Goal: Task Accomplishment & Management: Use online tool/utility

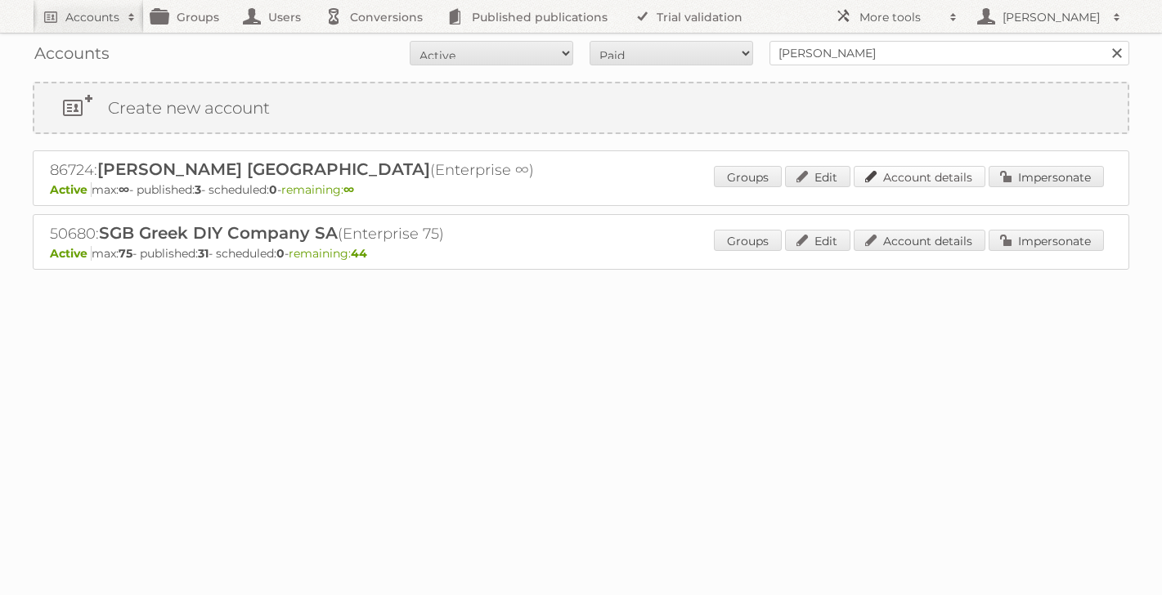
click at [927, 183] on link "Account details" at bounding box center [920, 176] width 132 height 21
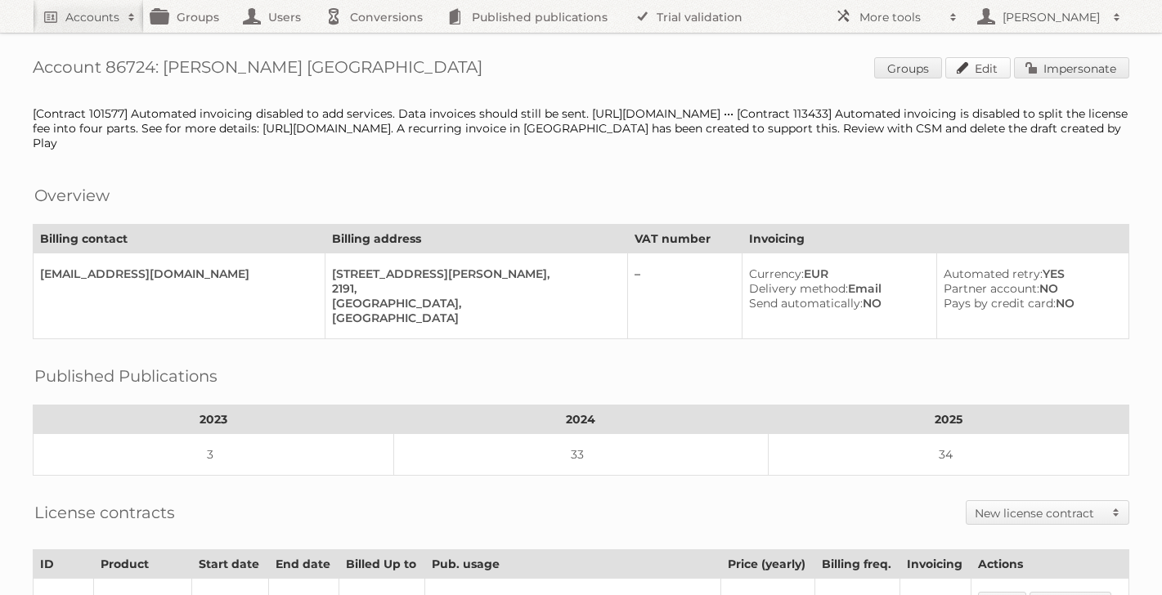
click at [987, 70] on link "Edit" at bounding box center [977, 67] width 65 height 21
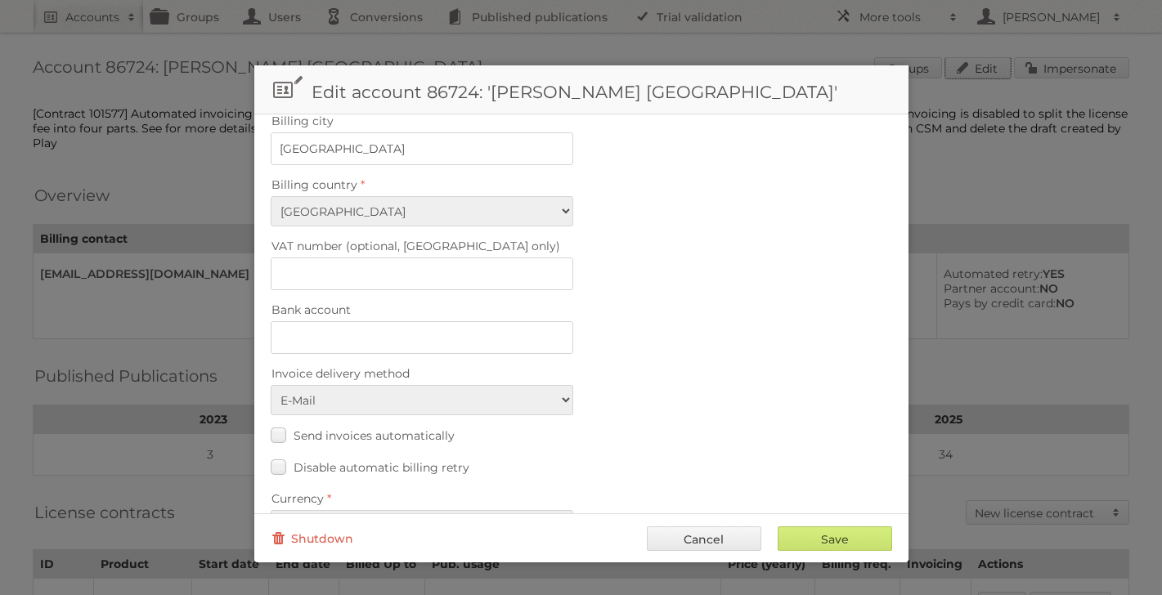
scroll to position [707, 0]
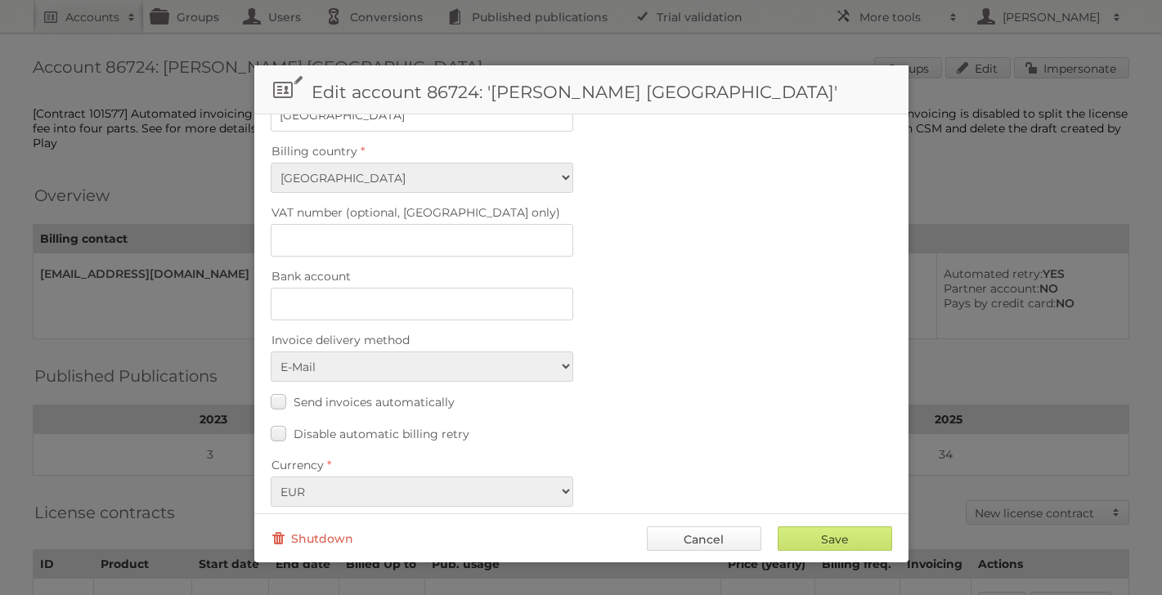
click at [733, 540] on link "Cancel" at bounding box center [704, 539] width 114 height 25
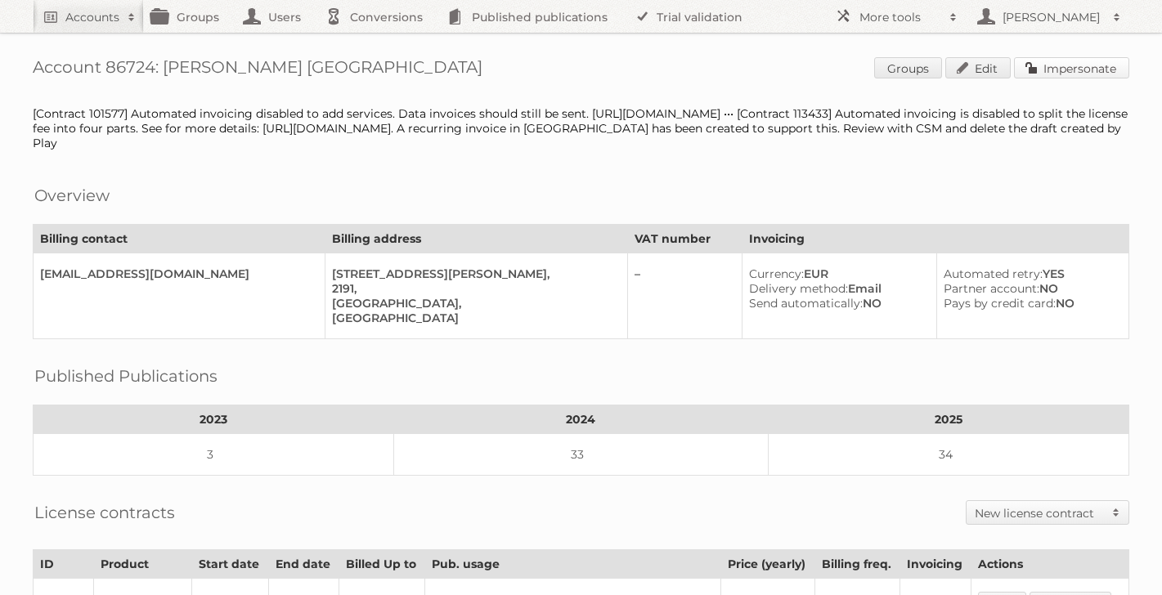
click at [1069, 70] on link "Impersonate" at bounding box center [1071, 67] width 115 height 21
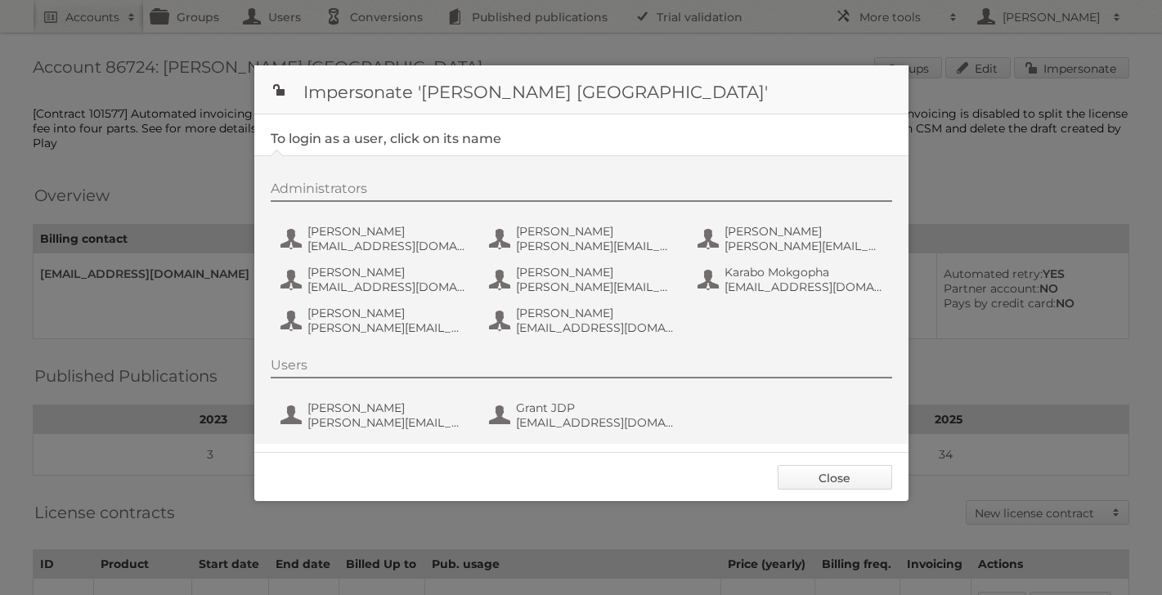
click at [797, 475] on link "Close" at bounding box center [835, 477] width 114 height 25
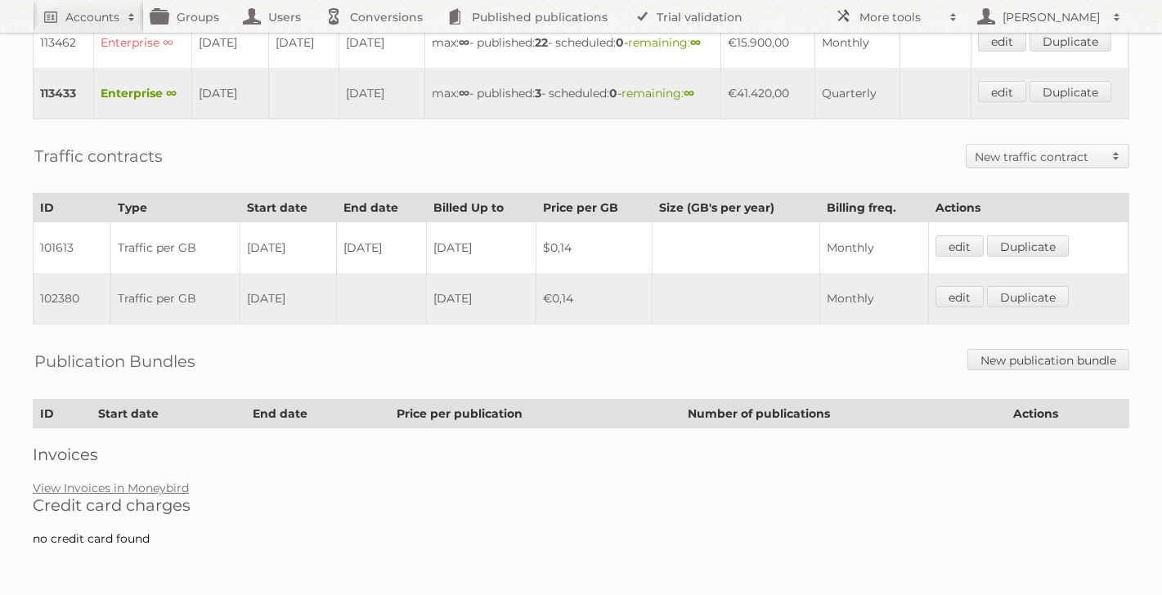
scroll to position [651, 0]
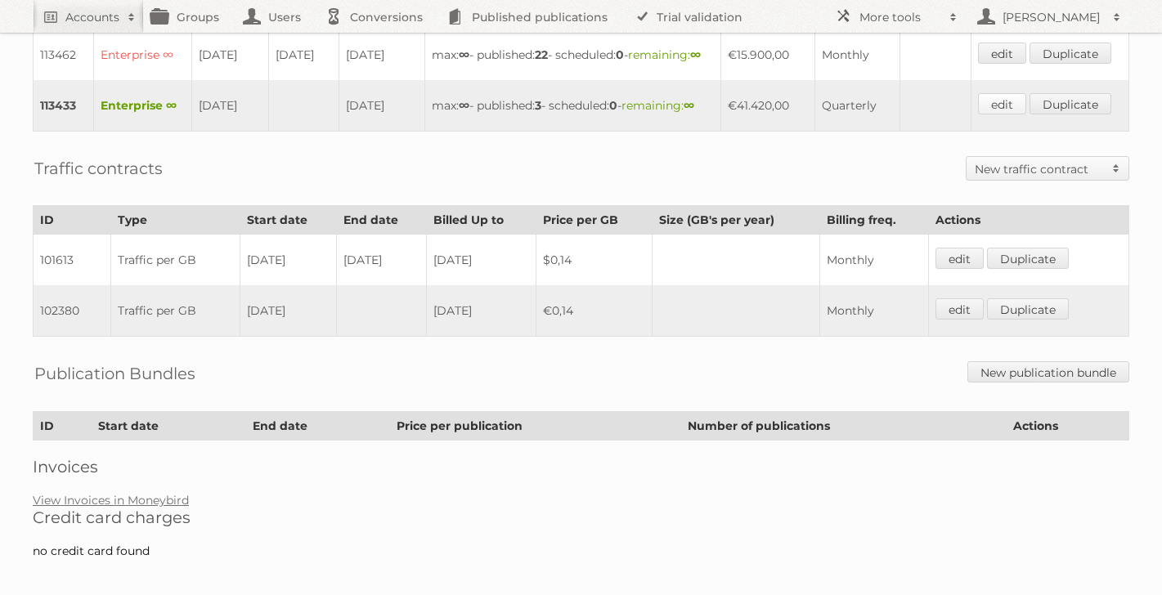
click at [1015, 114] on link "edit" at bounding box center [1002, 103] width 48 height 21
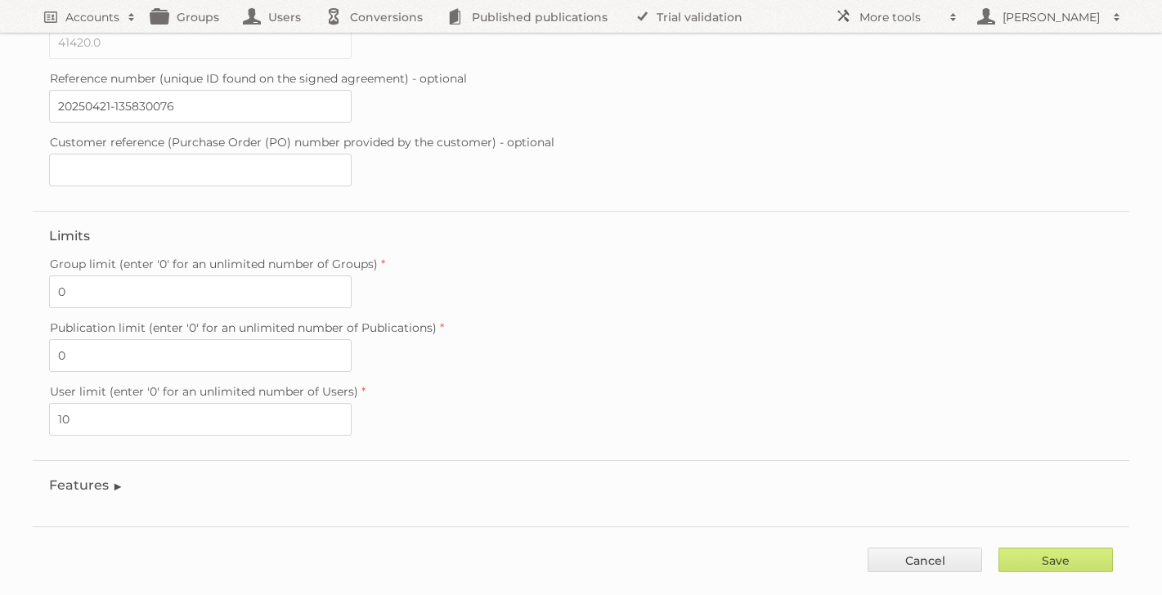
scroll to position [431, 0]
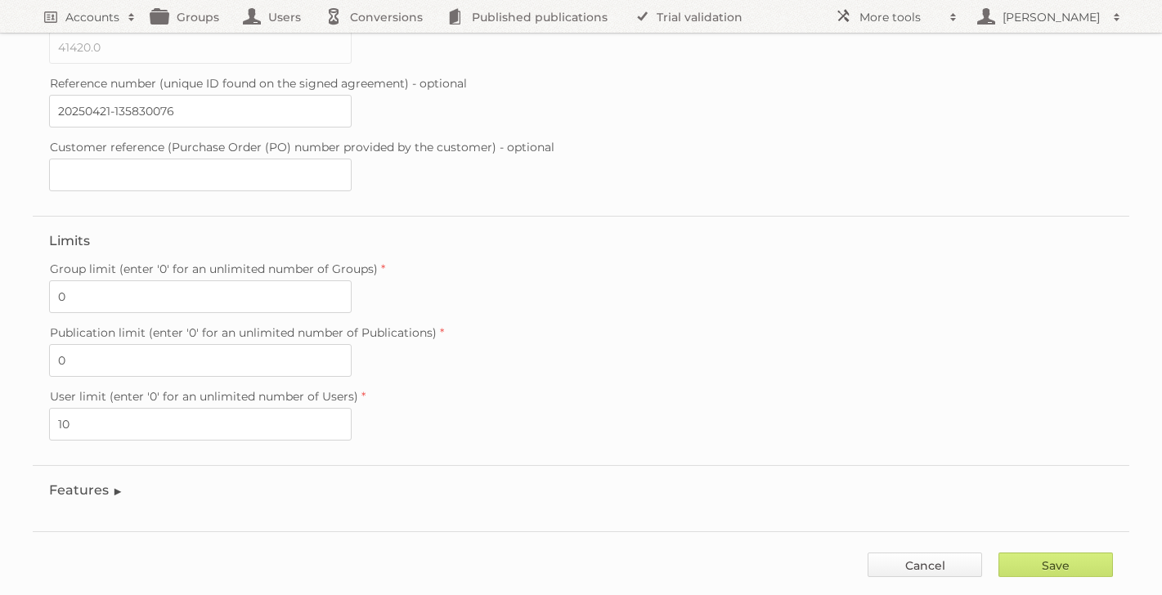
click at [970, 553] on link "Cancel" at bounding box center [925, 565] width 114 height 25
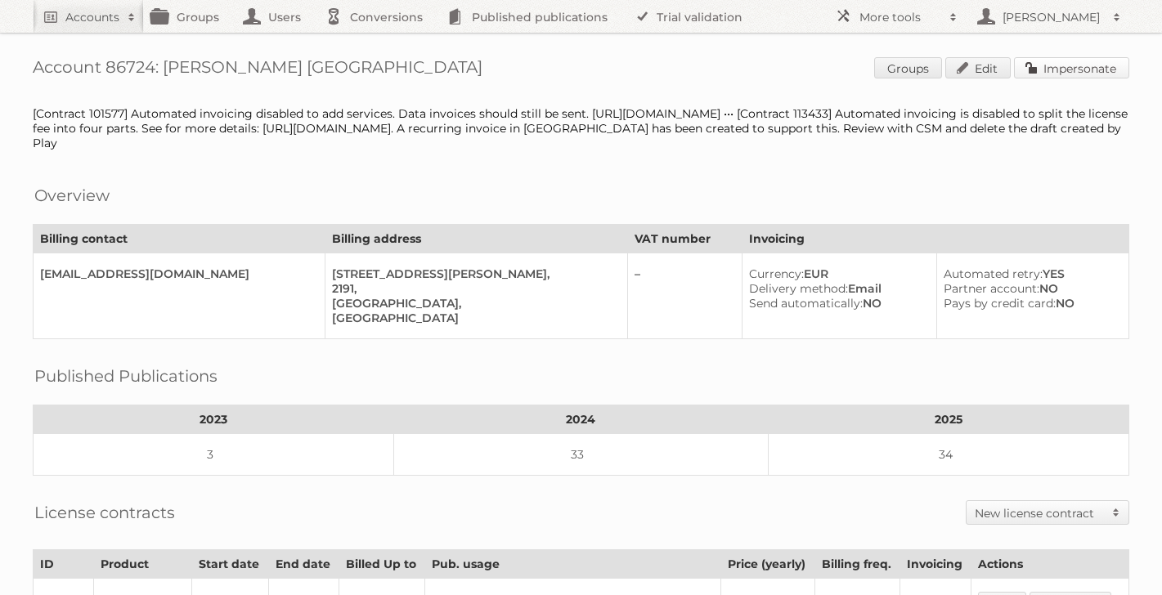
click at [1070, 69] on link "Impersonate" at bounding box center [1071, 67] width 115 height 21
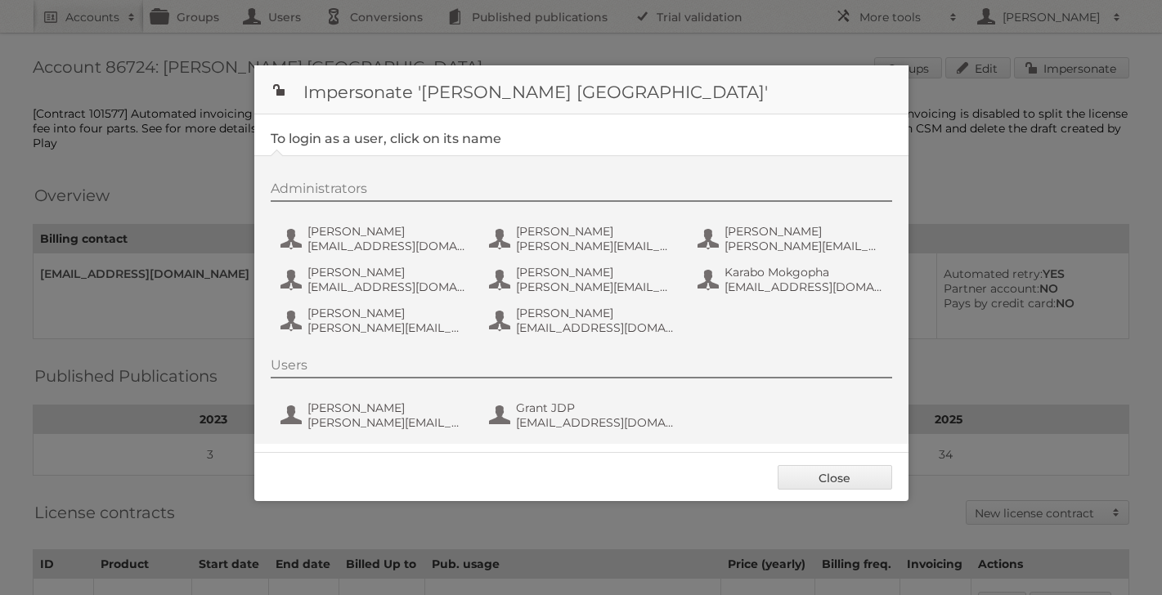
click at [1059, 79] on div at bounding box center [581, 297] width 1162 height 595
click at [749, 234] on span "Francis Baloyi" at bounding box center [804, 231] width 159 height 15
